Goal: Task Accomplishment & Management: Use online tool/utility

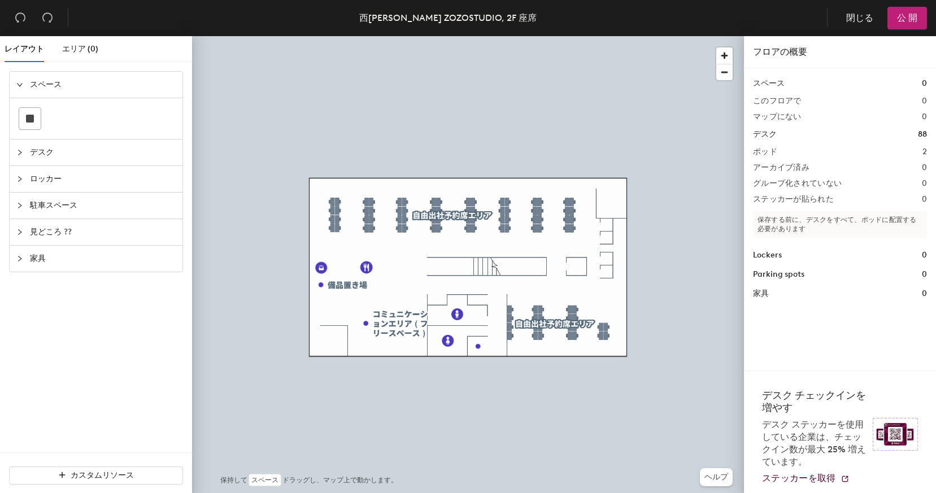
click at [605, 36] on div at bounding box center [468, 36] width 552 height 0
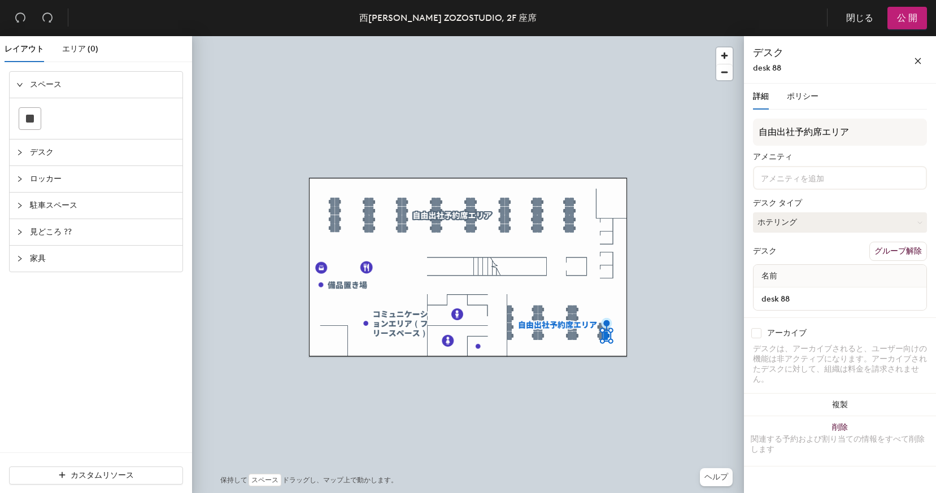
click at [875, 38] on div "デスク desk 88" at bounding box center [840, 59] width 192 height 47
click at [873, 34] on header "西千葉 ZOZOSTUDIO, 2F 座席 閉じる 公 開" at bounding box center [468, 18] width 936 height 36
click at [855, 16] on span "閉じる" at bounding box center [859, 18] width 27 height 12
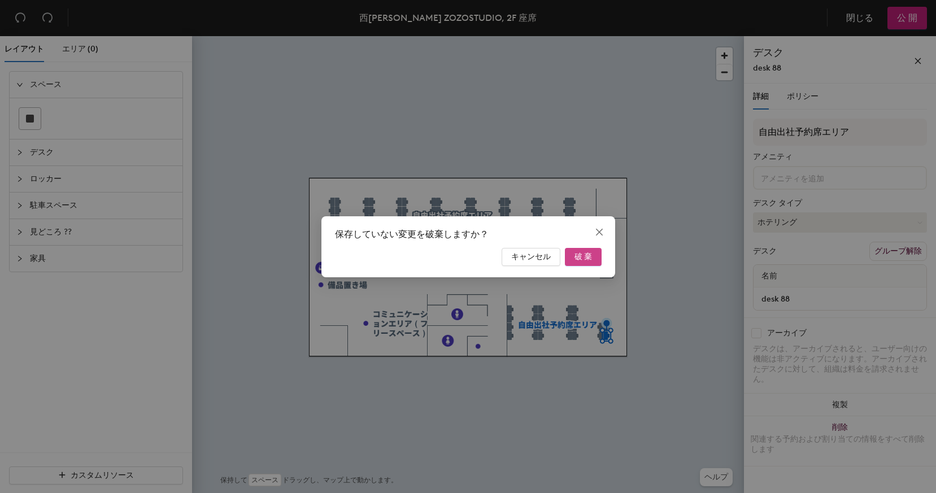
click at [583, 254] on span "破 棄" at bounding box center [583, 257] width 18 height 10
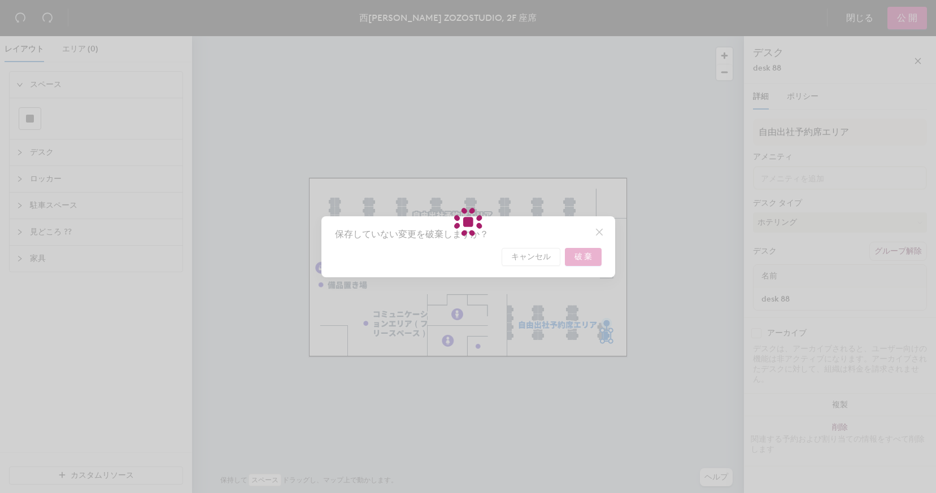
click at [580, 251] on div at bounding box center [468, 246] width 936 height 493
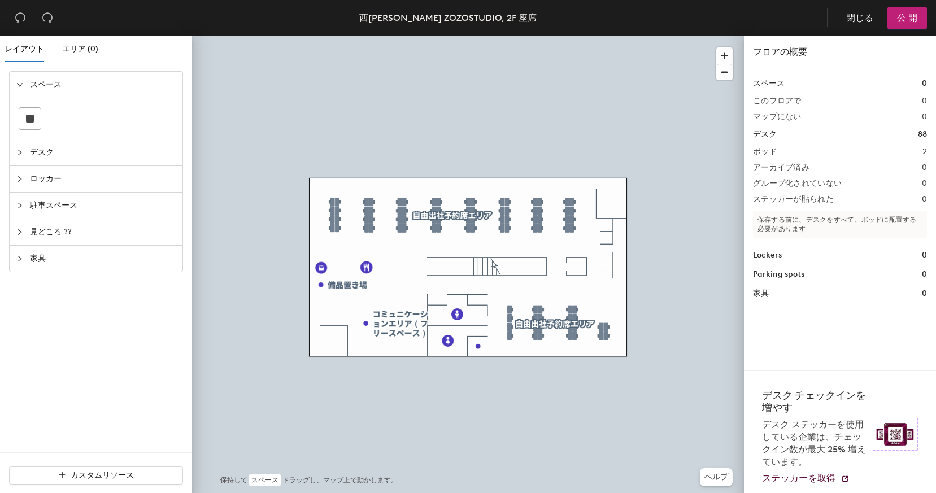
click at [417, 36] on div at bounding box center [468, 36] width 552 height 0
